Goal: Task Accomplishment & Management: Use online tool/utility

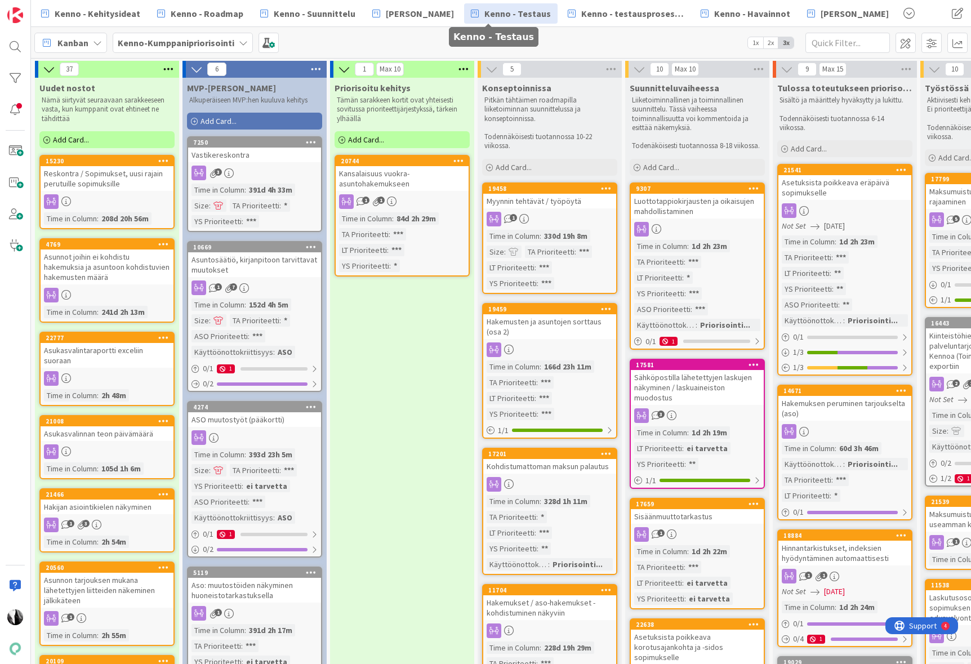
click at [510, 13] on span "Kenno - Testaus" at bounding box center [517, 14] width 66 height 14
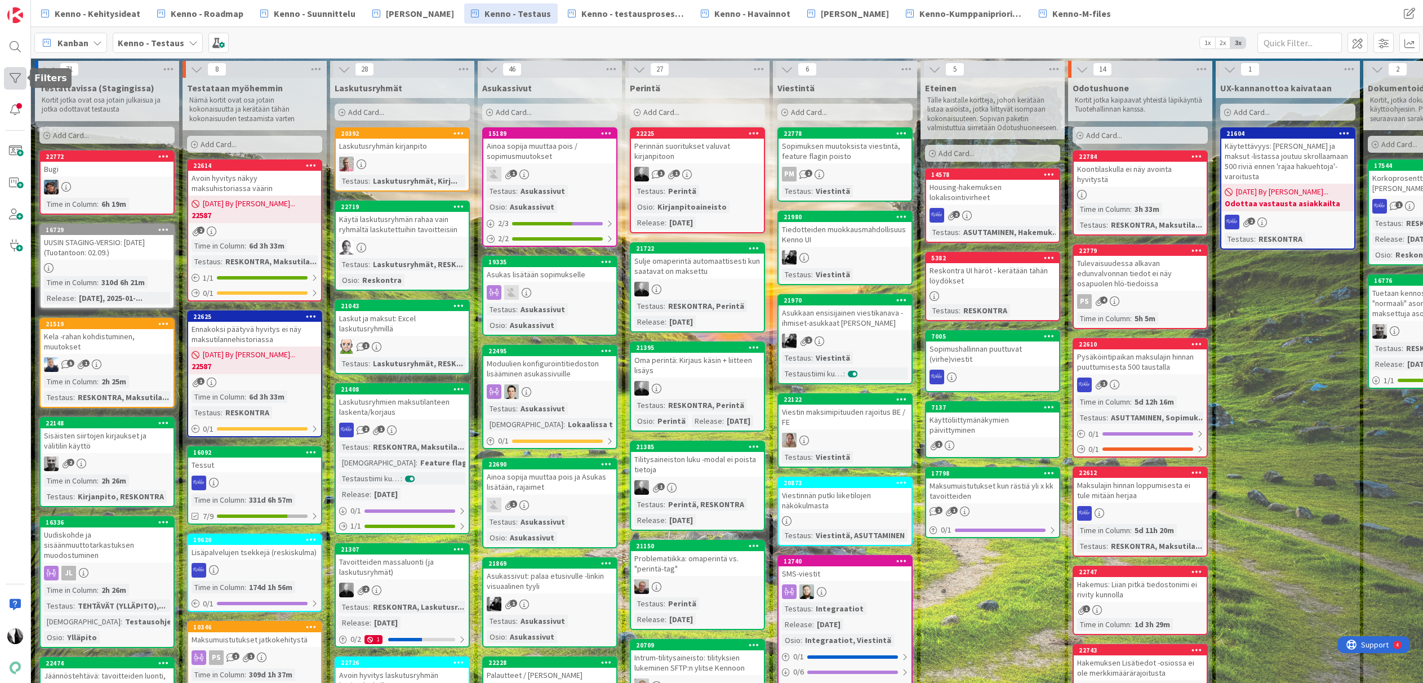
click at [17, 79] on div at bounding box center [15, 78] width 23 height 23
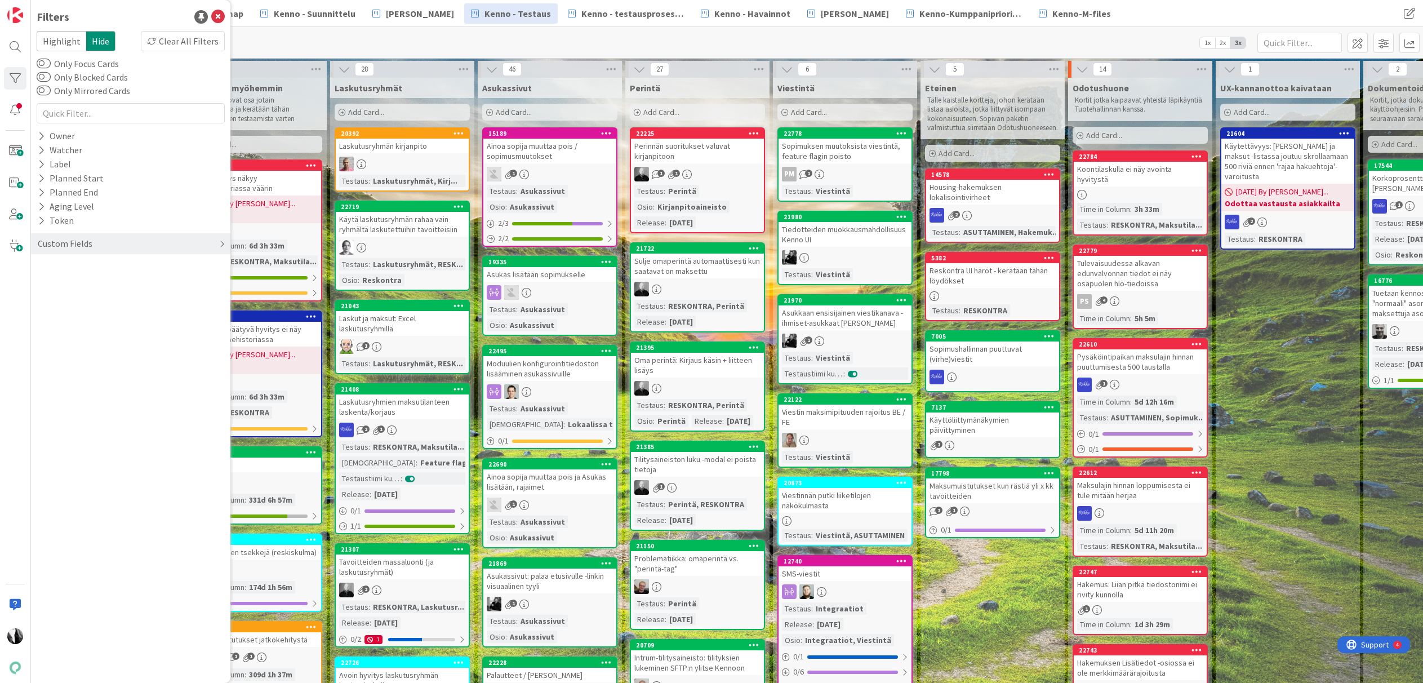
click at [75, 244] on div "Custom Fields" at bounding box center [65, 244] width 57 height 14
click at [65, 308] on button "Release" at bounding box center [59, 309] width 44 height 14
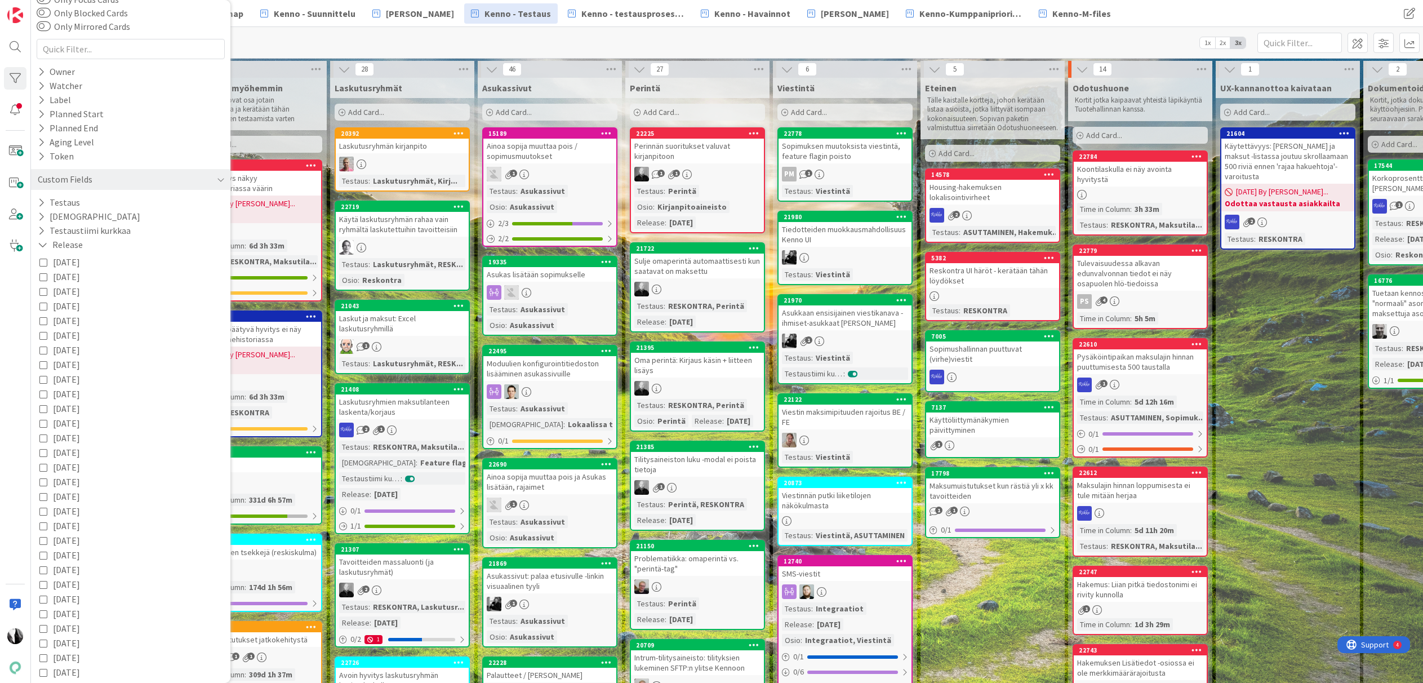
scroll to position [64, 0]
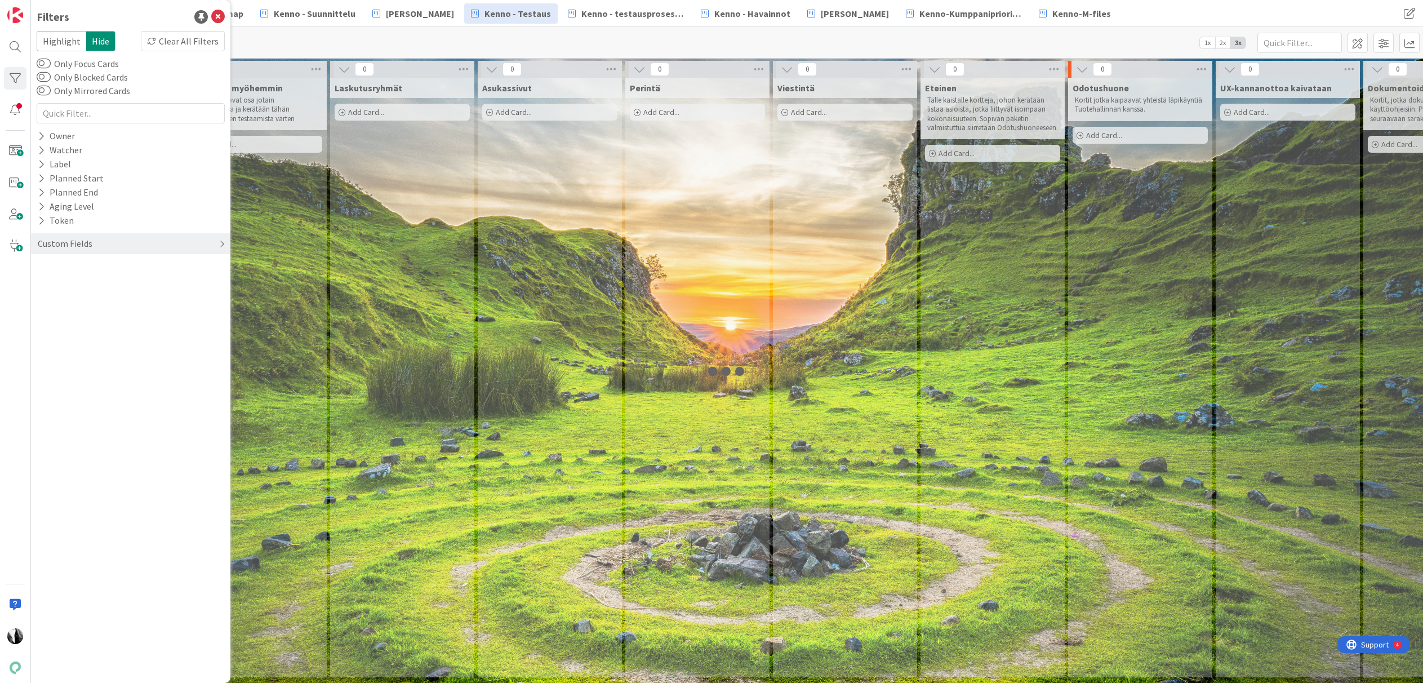
click at [80, 241] on div "Custom Fields" at bounding box center [65, 244] width 57 height 14
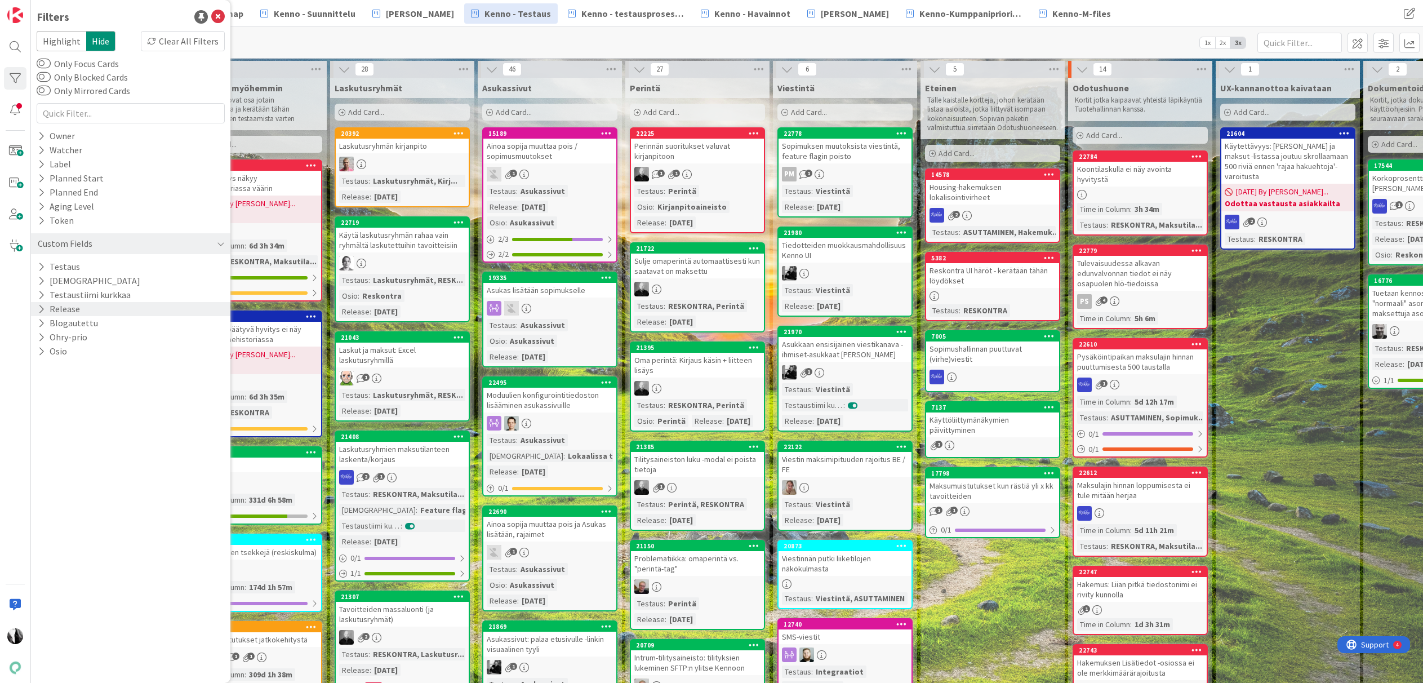
click at [74, 308] on button "Release" at bounding box center [59, 309] width 44 height 14
click at [44, 326] on icon at bounding box center [43, 326] width 8 height 8
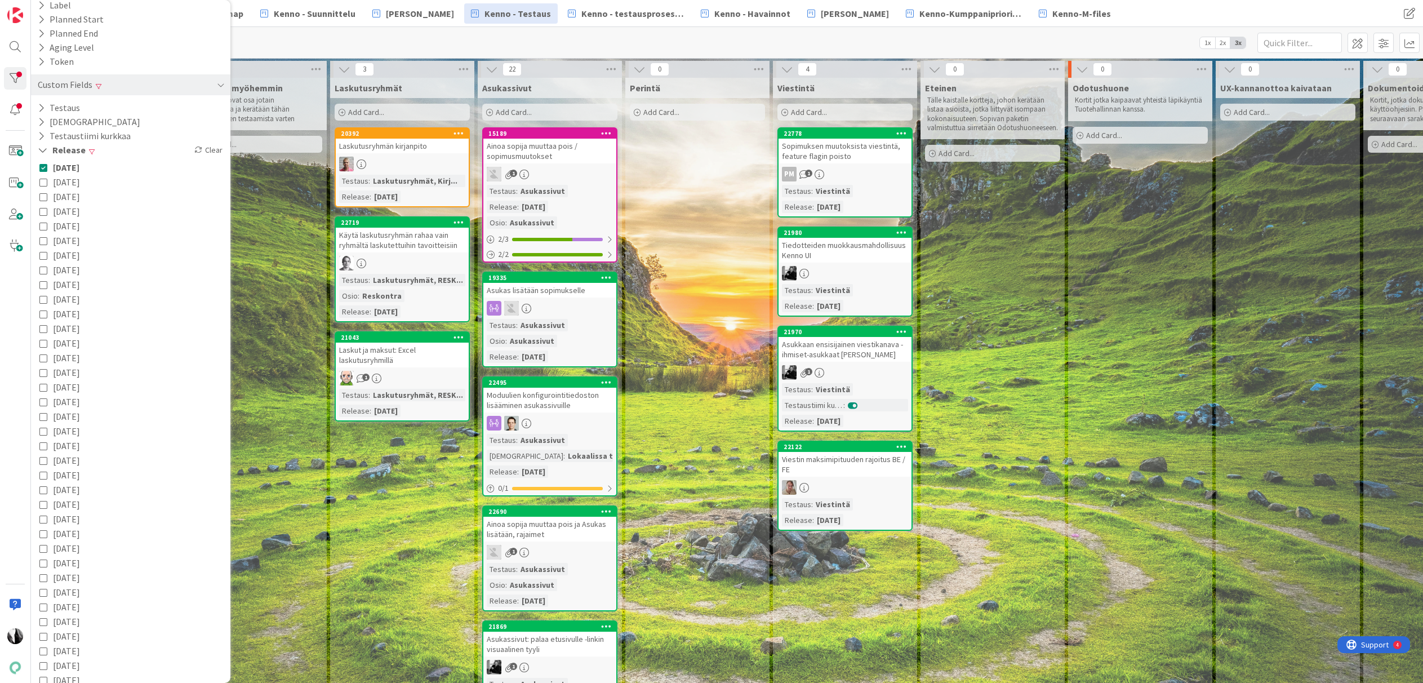
scroll to position [363, 0]
click at [42, 664] on icon at bounding box center [41, 667] width 7 height 10
click at [43, 473] on icon at bounding box center [43, 474] width 8 height 8
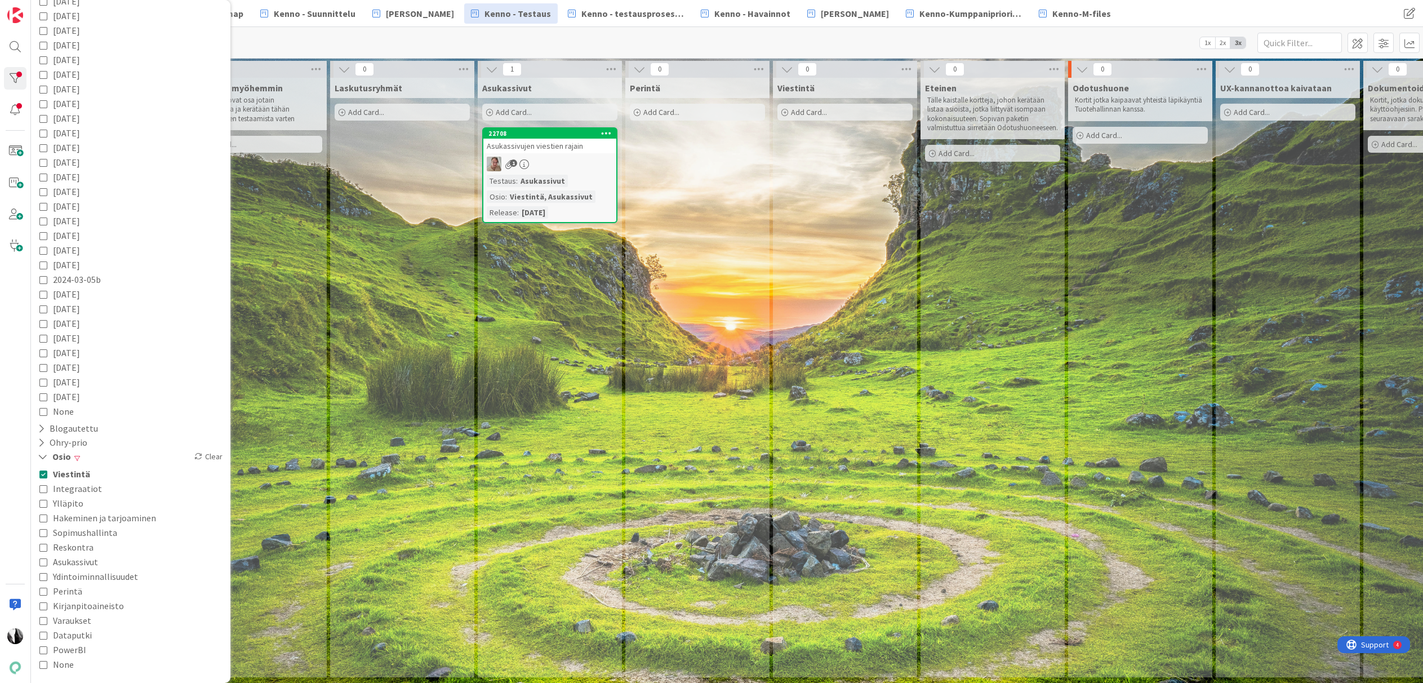
click at [43, 489] on icon at bounding box center [43, 488] width 8 height 8
click at [42, 560] on icon at bounding box center [43, 562] width 8 height 8
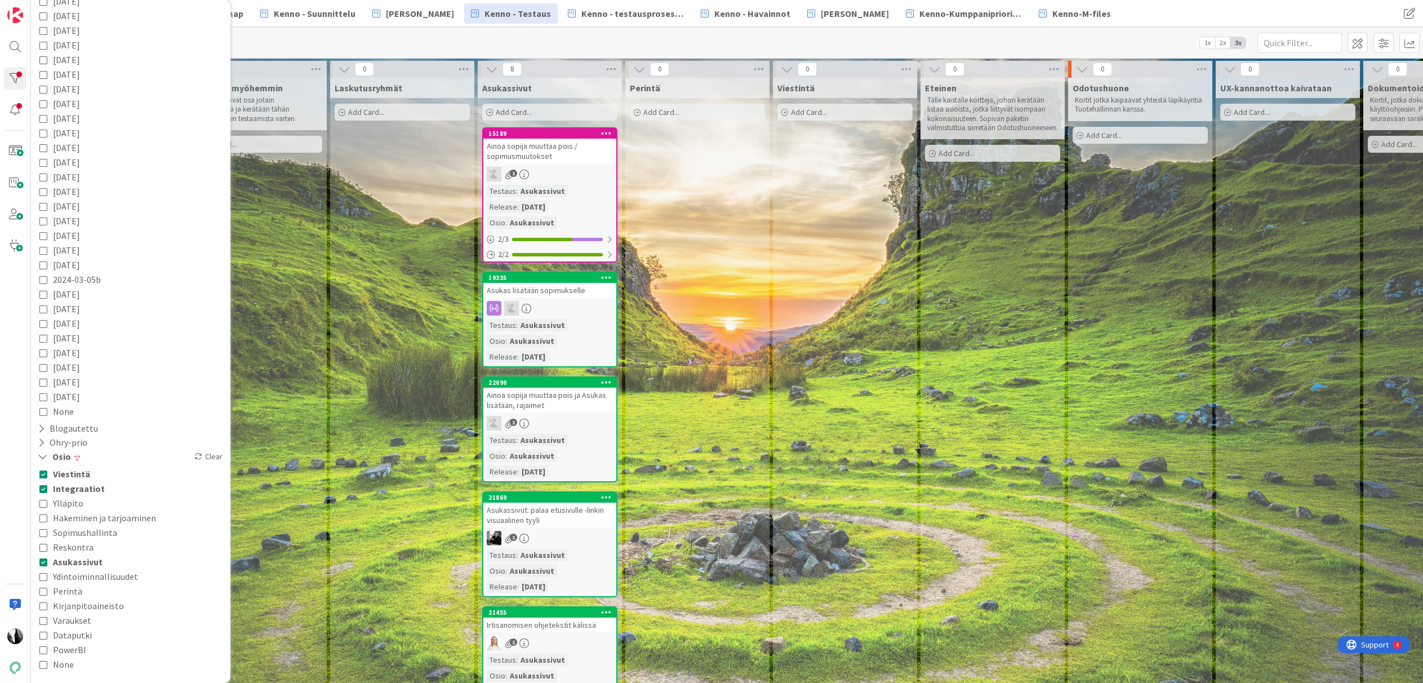
click at [44, 590] on icon at bounding box center [43, 591] width 8 height 8
click at [302, 516] on div "Testataan myöhemmin Nämä kortit ovat osa jotain kokonaisuutta ja kerätään tähän…" at bounding box center [254, 562] width 144 height 968
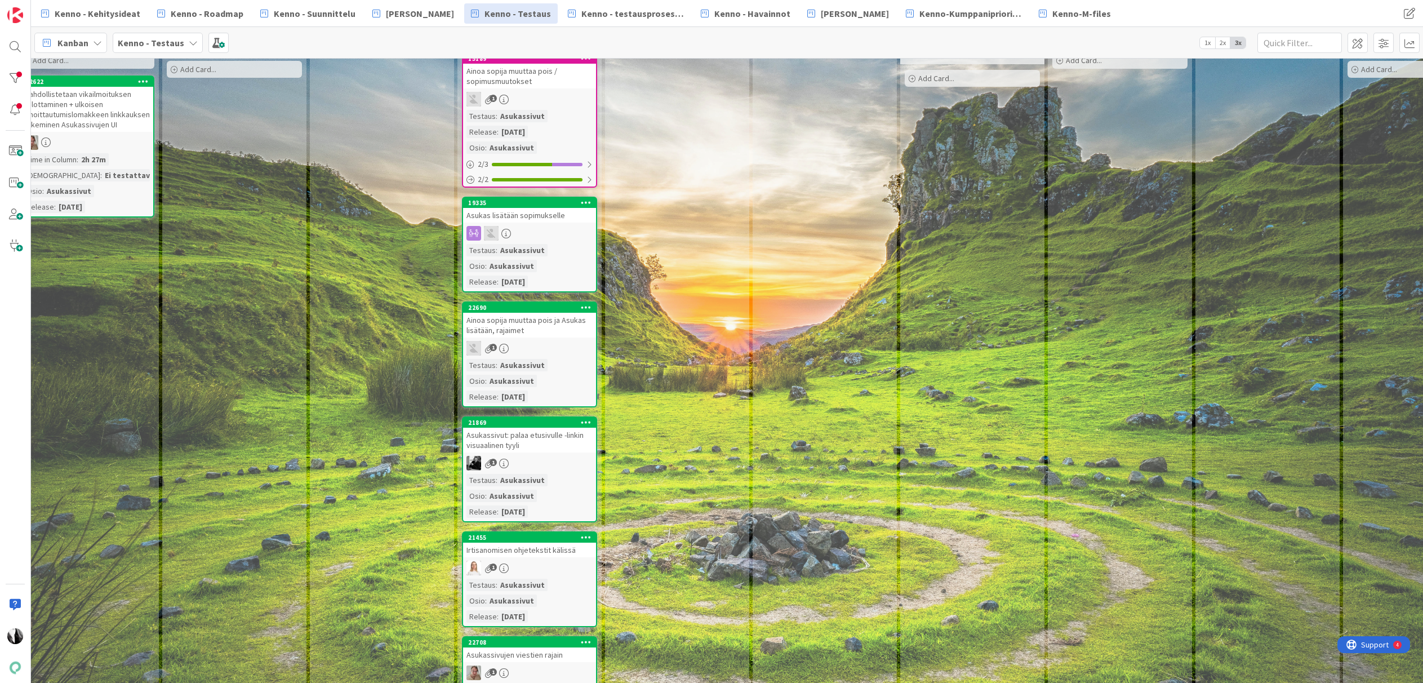
scroll to position [68, 22]
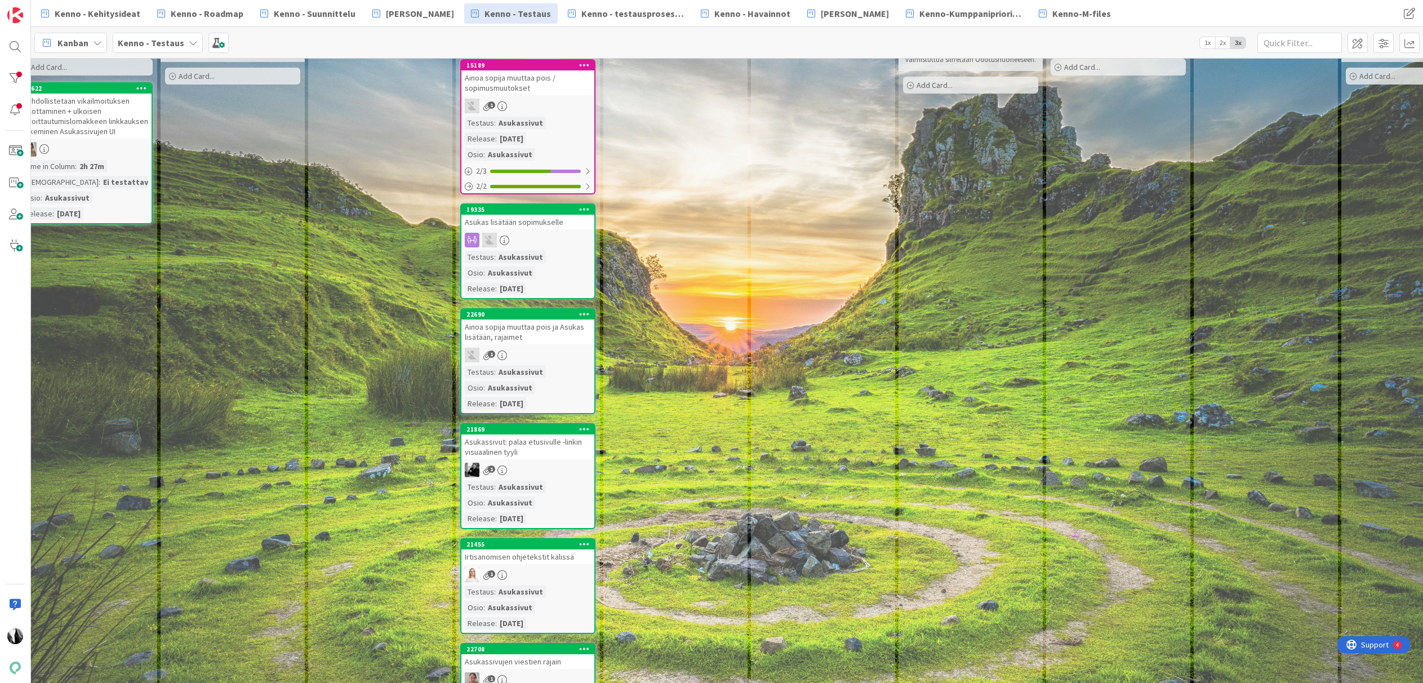
click at [547, 330] on div "Ainoa sopija muuttaa pois ja Asukas lisätään, rajaimet" at bounding box center [527, 331] width 133 height 25
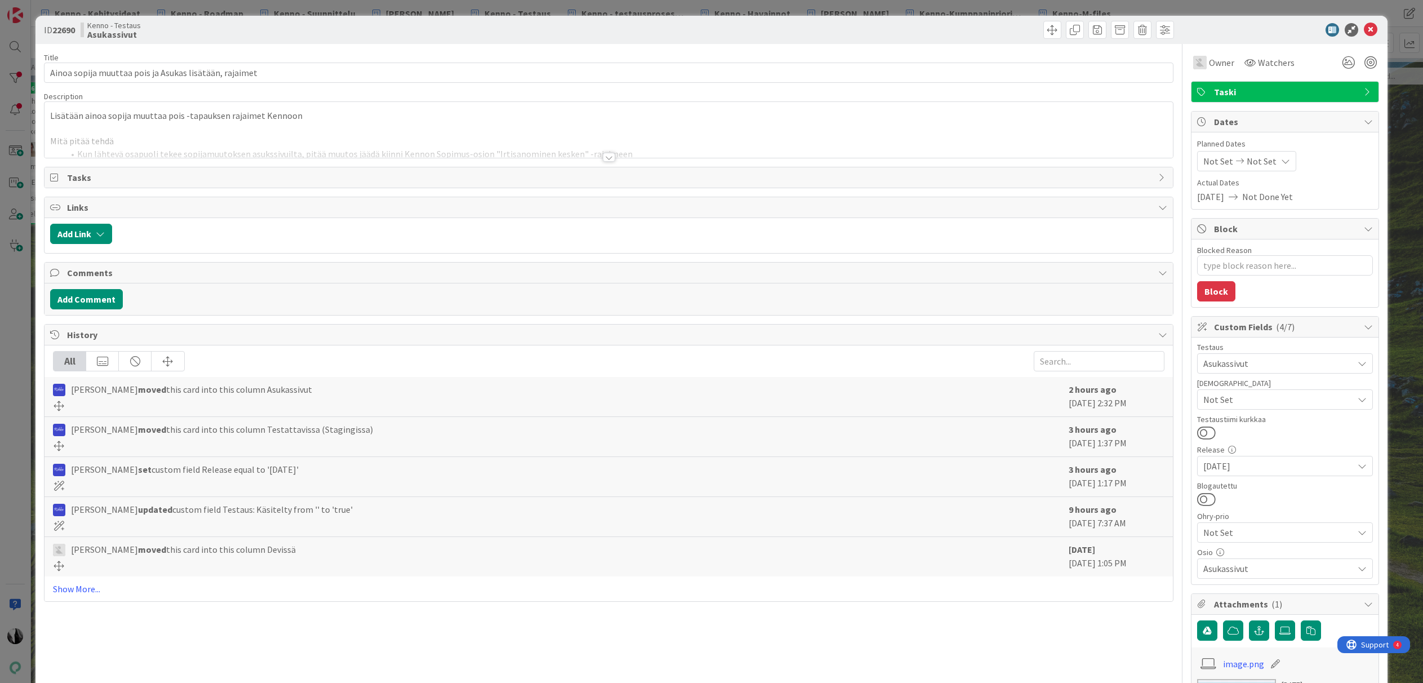
click at [611, 158] on div at bounding box center [609, 157] width 12 height 9
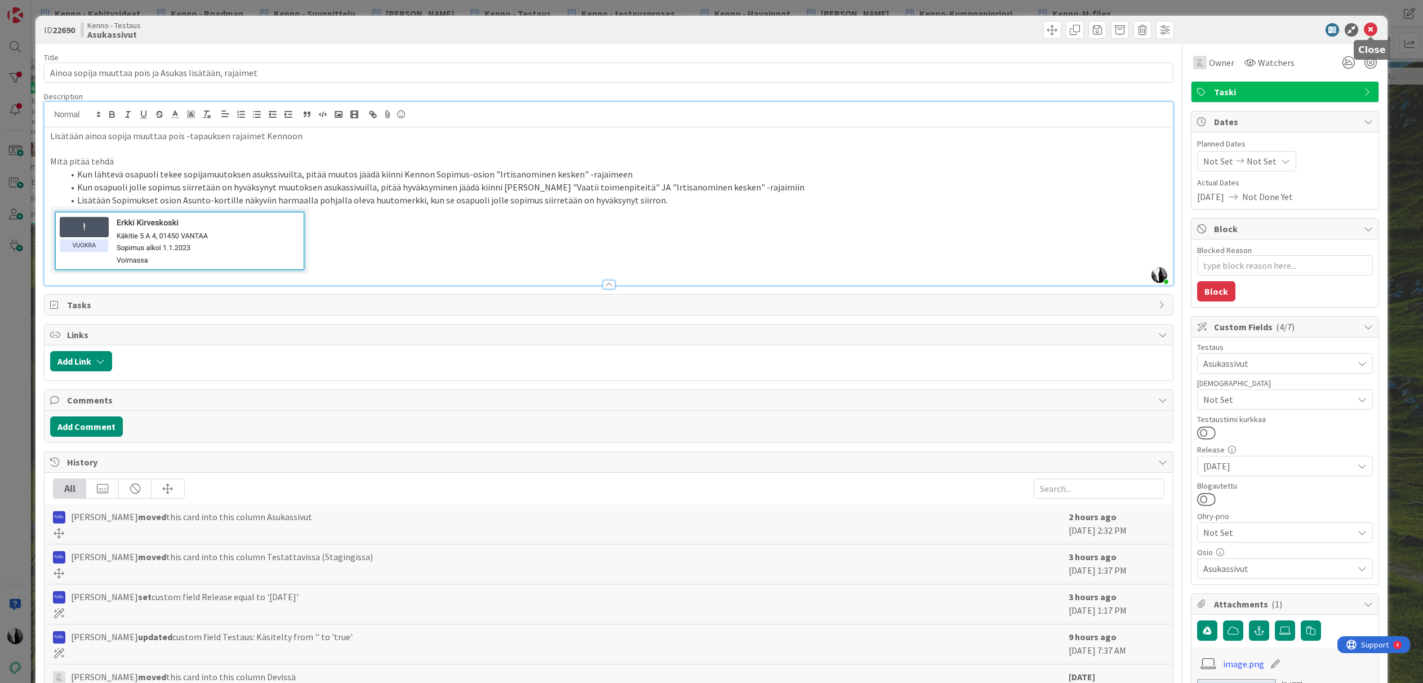
click at [1370, 29] on icon at bounding box center [1371, 30] width 14 height 14
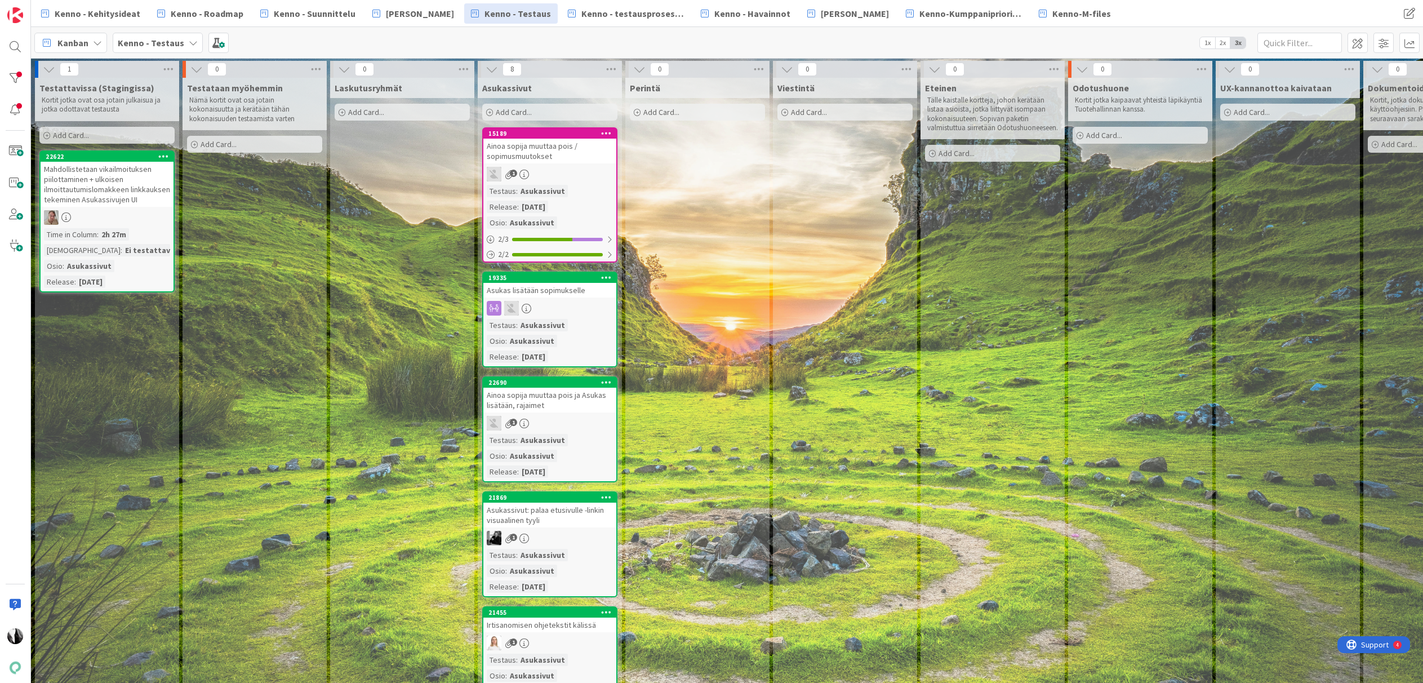
scroll to position [0, 1]
click at [571, 323] on div "Testaus : Asukassivut Osio : Asukassivut Release : 2025-08-20" at bounding box center [549, 341] width 126 height 44
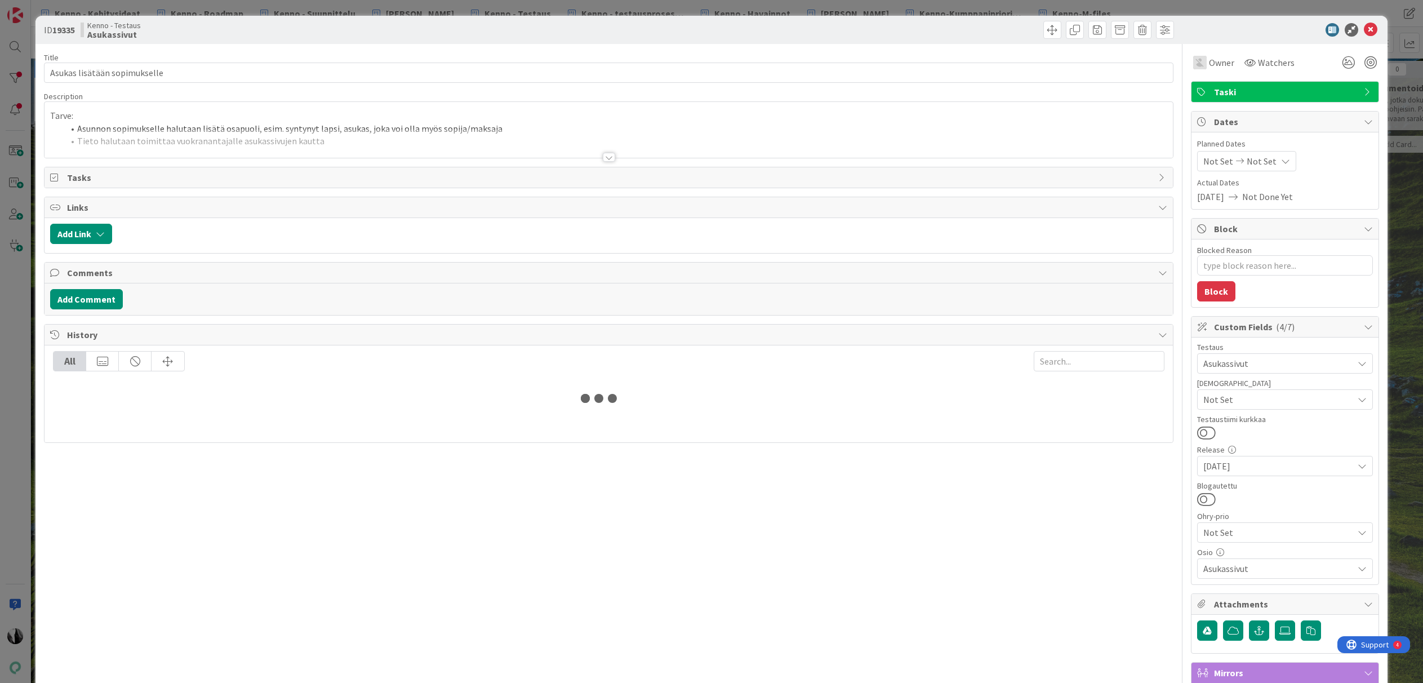
type textarea "x"
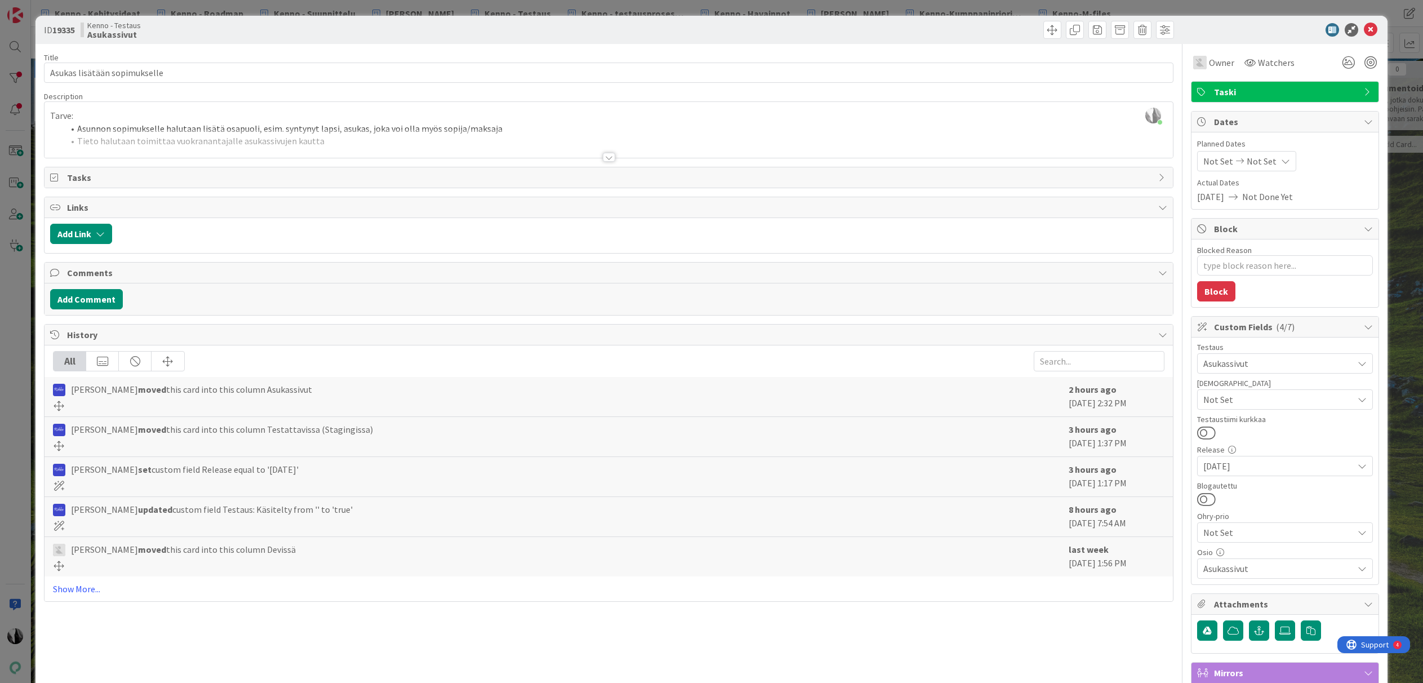
click at [607, 157] on div at bounding box center [609, 157] width 12 height 9
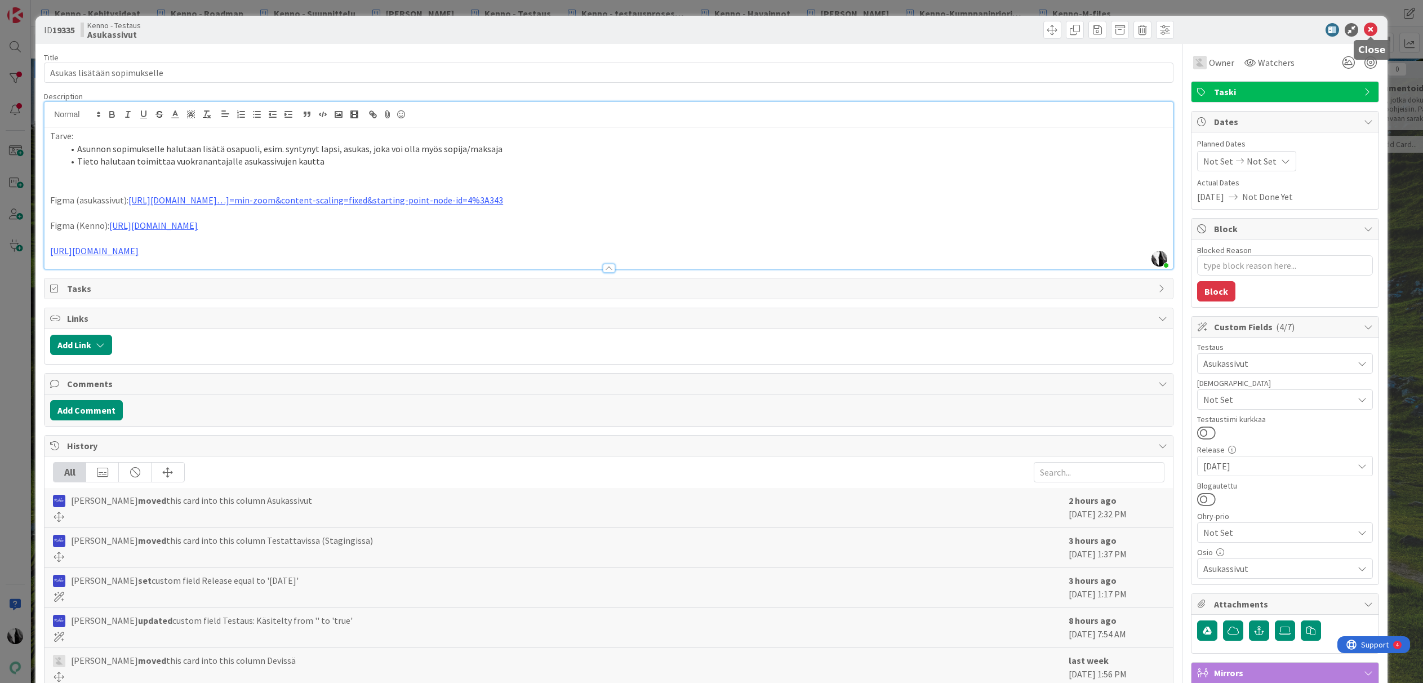
click at [1370, 27] on icon at bounding box center [1371, 30] width 14 height 14
